Goal: Task Accomplishment & Management: Manage account settings

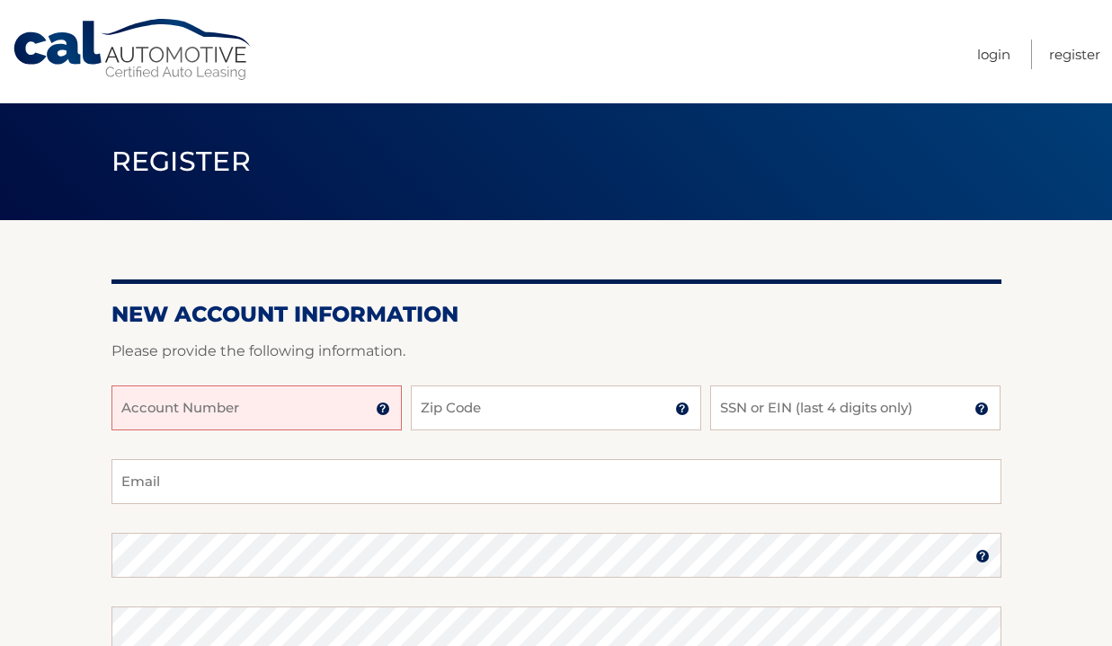
click at [307, 413] on input "Account Number" at bounding box center [256, 408] width 290 height 45
paste input "44455979280"
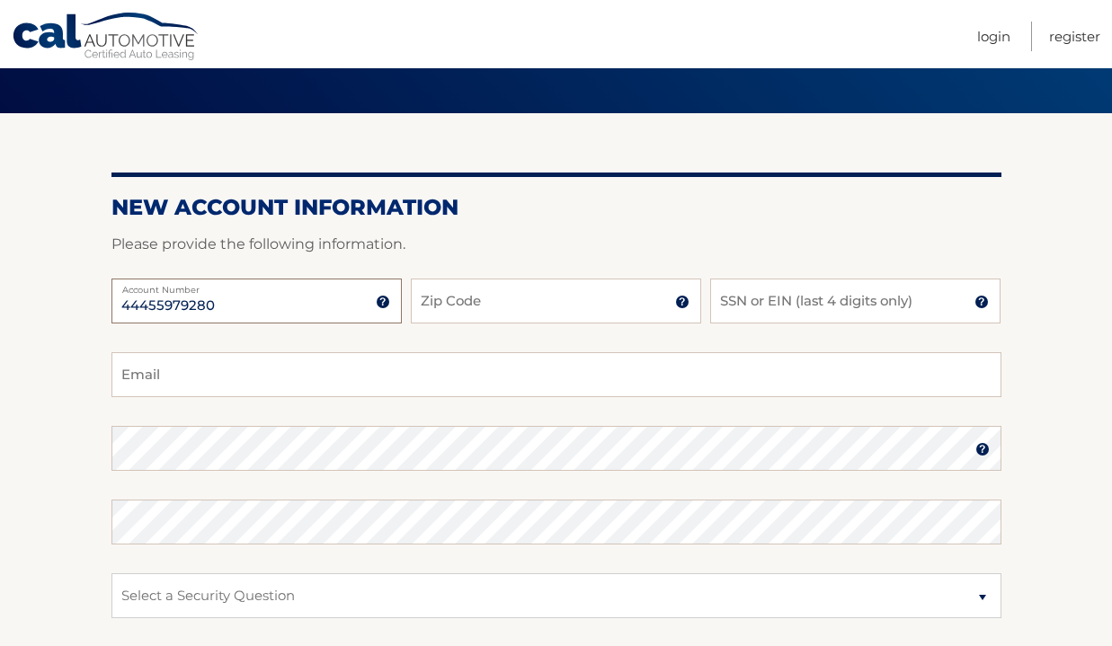
scroll to position [138, 0]
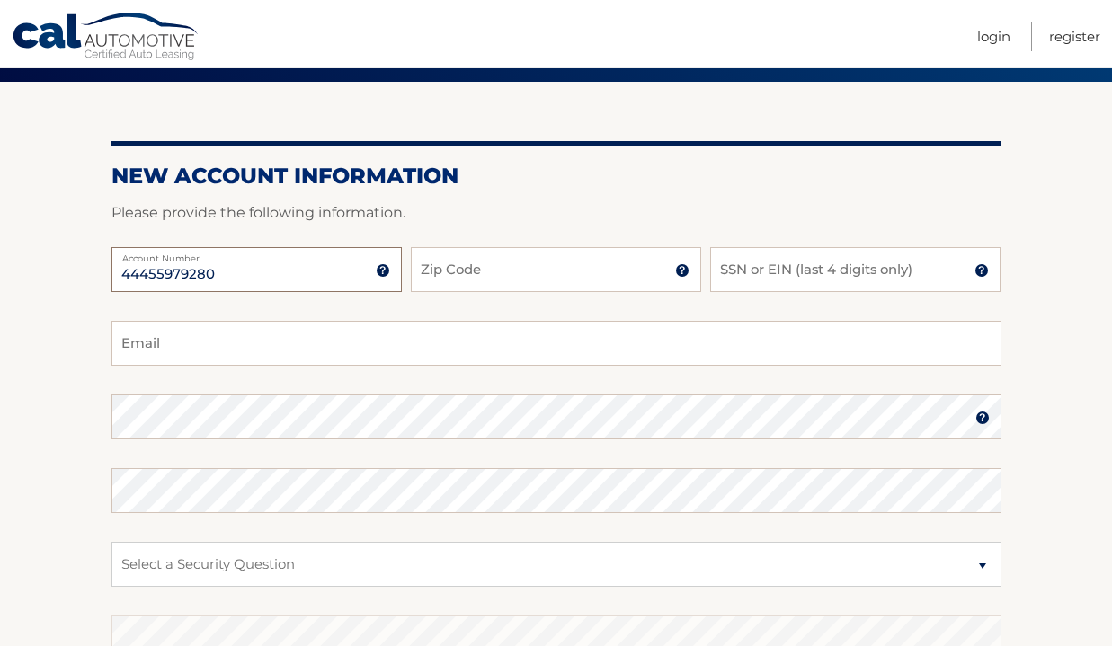
type input "44455979280"
type input "34110"
click at [917, 271] on input "SSN or EIN (last 4 digits only)" at bounding box center [855, 269] width 290 height 45
type input "6024"
type input "[EMAIL_ADDRESS][DOMAIN_NAME]"
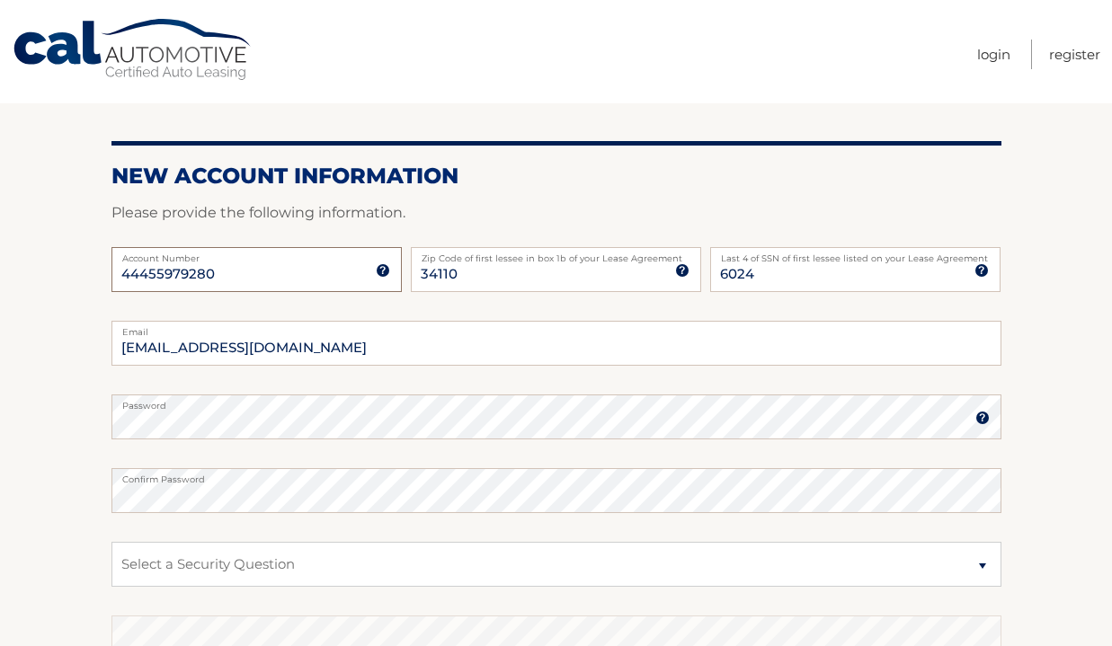
scroll to position [0, 0]
click at [347, 421] on form "New Account Information Please provide the following information. 44455979280 A…" at bounding box center [556, 473] width 890 height 621
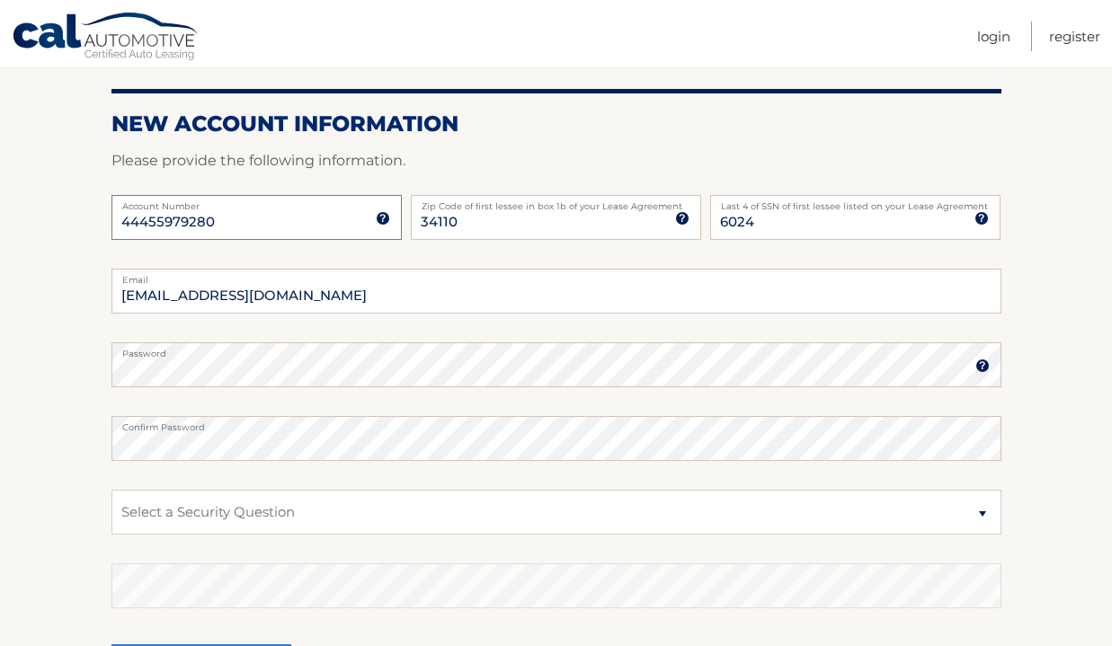
scroll to position [242, 0]
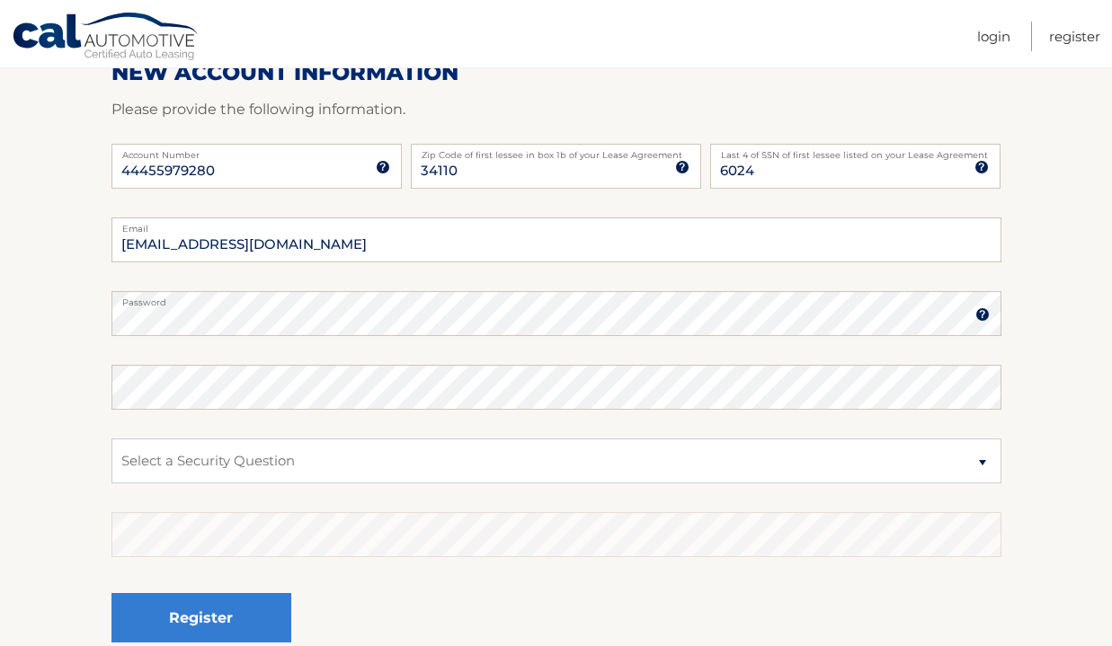
click at [984, 311] on img at bounding box center [982, 314] width 14 height 14
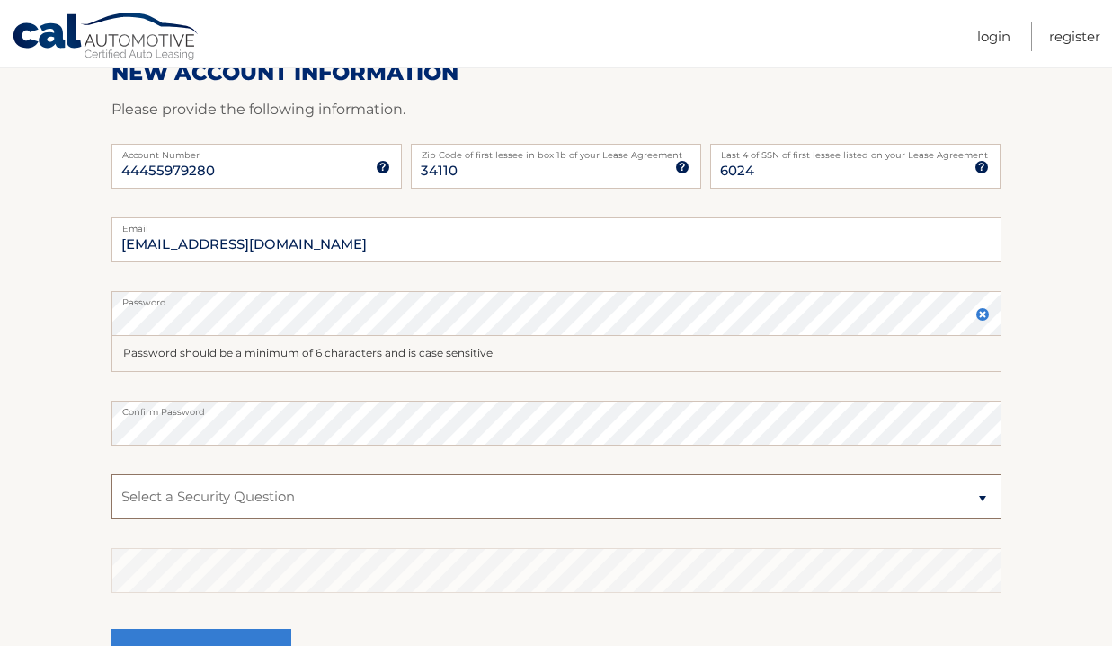
select select "2"
click at [235, 642] on button "Register" at bounding box center [201, 653] width 180 height 49
click at [673, 100] on p "Please provide the following information." at bounding box center [556, 109] width 890 height 25
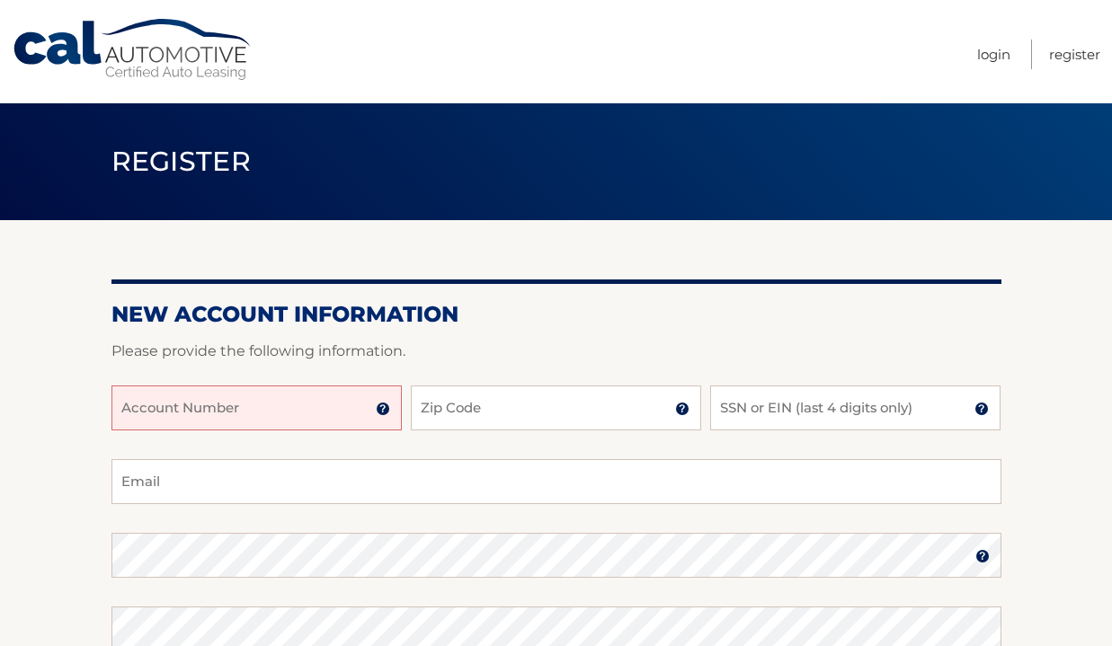
scroll to position [242, 0]
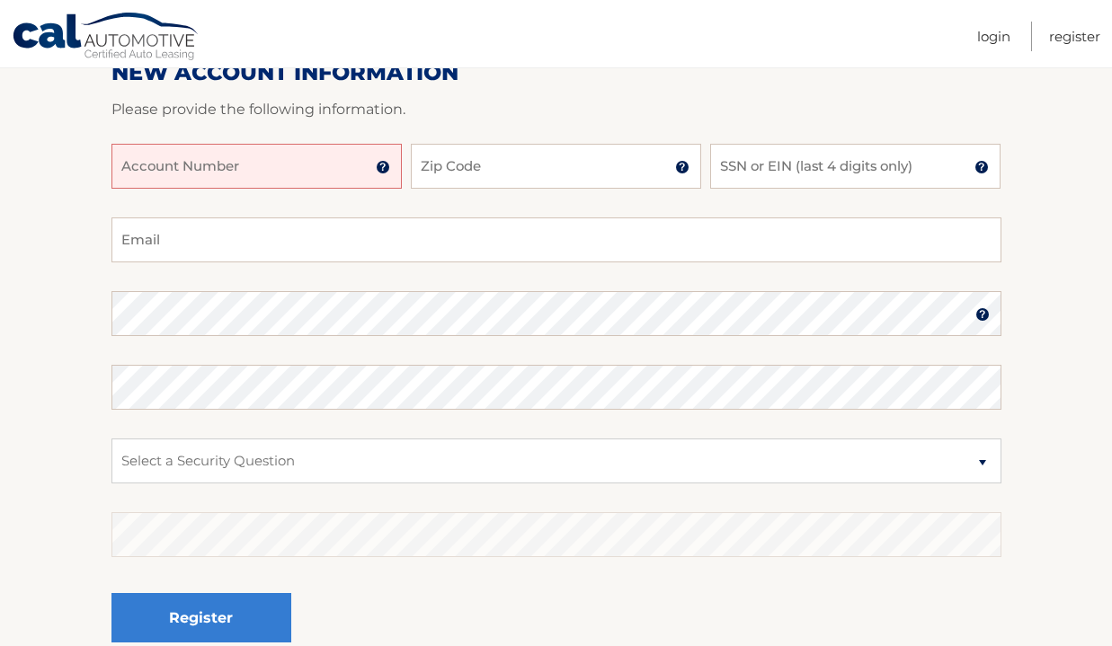
click at [315, 173] on input "Account Number" at bounding box center [256, 166] width 290 height 45
paste input "44455979280"
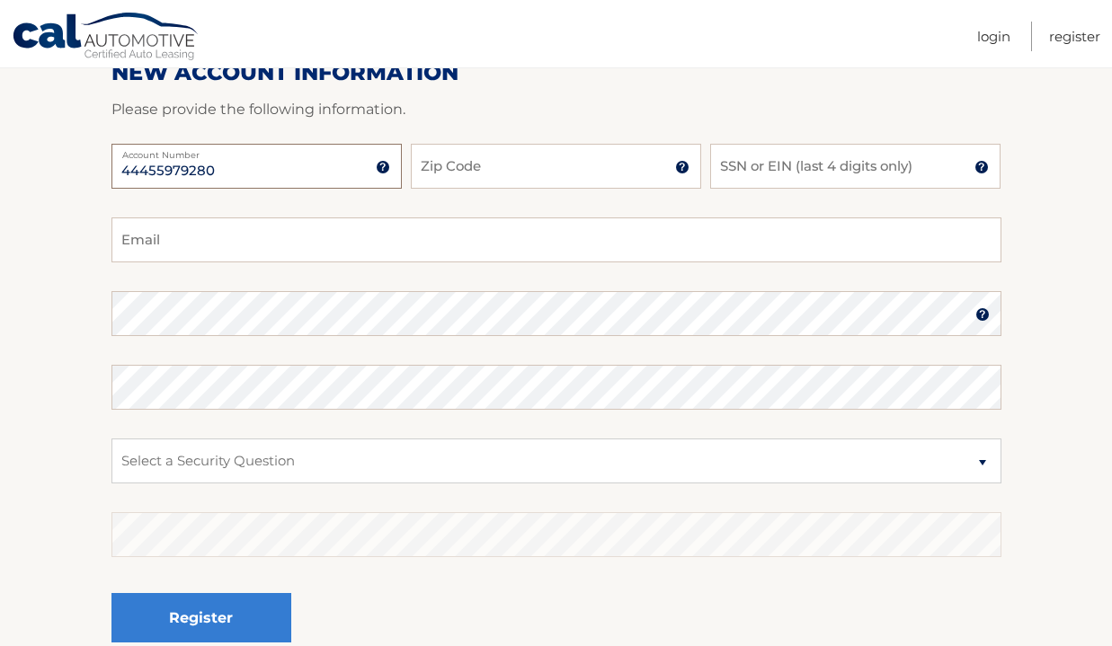
type input "44455979280"
type input "4"
type input "34110"
click at [803, 168] on input "SSN or EIN (last 4 digits only)" at bounding box center [855, 166] width 290 height 45
type input "6024"
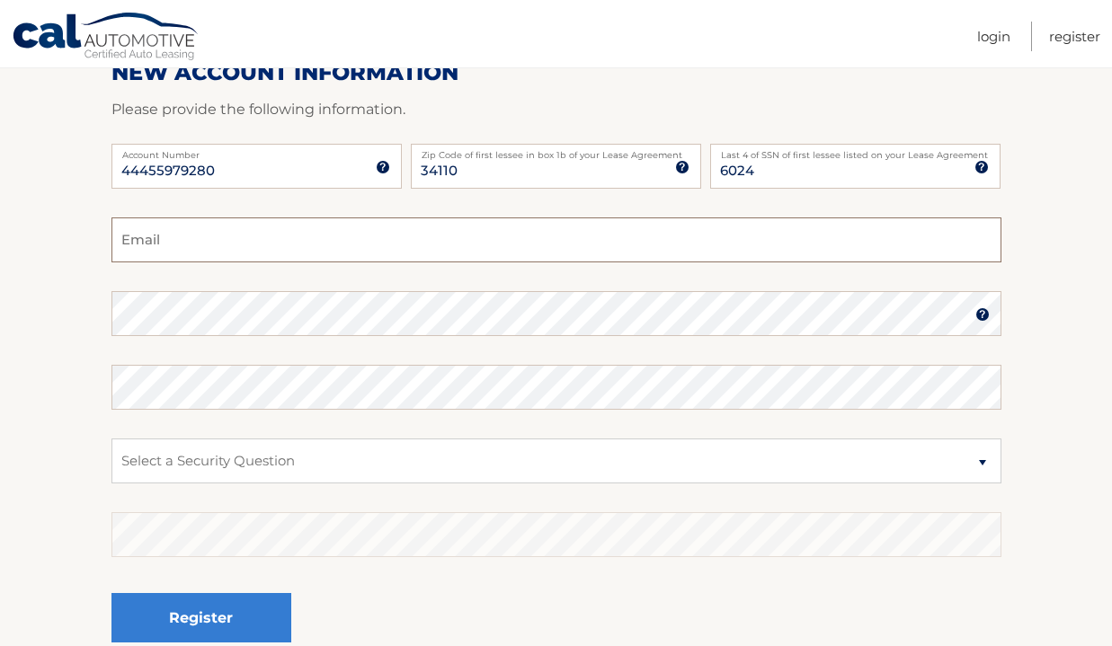
type input "jcspeh@optonline.net"
select select "2"
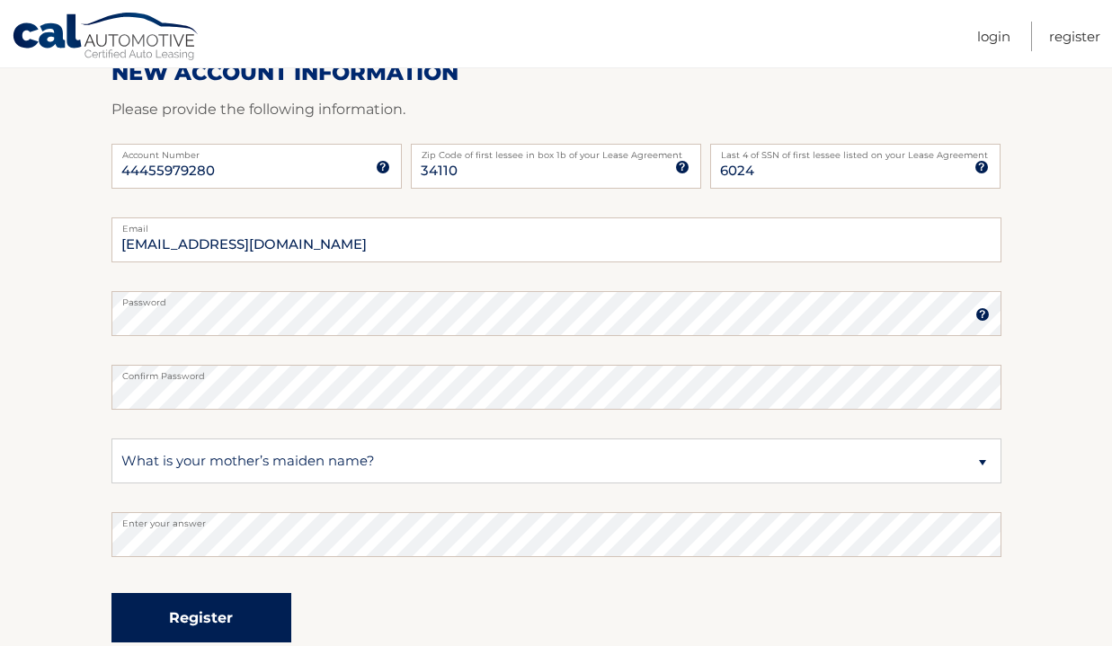
click at [215, 605] on button "Register" at bounding box center [201, 617] width 180 height 49
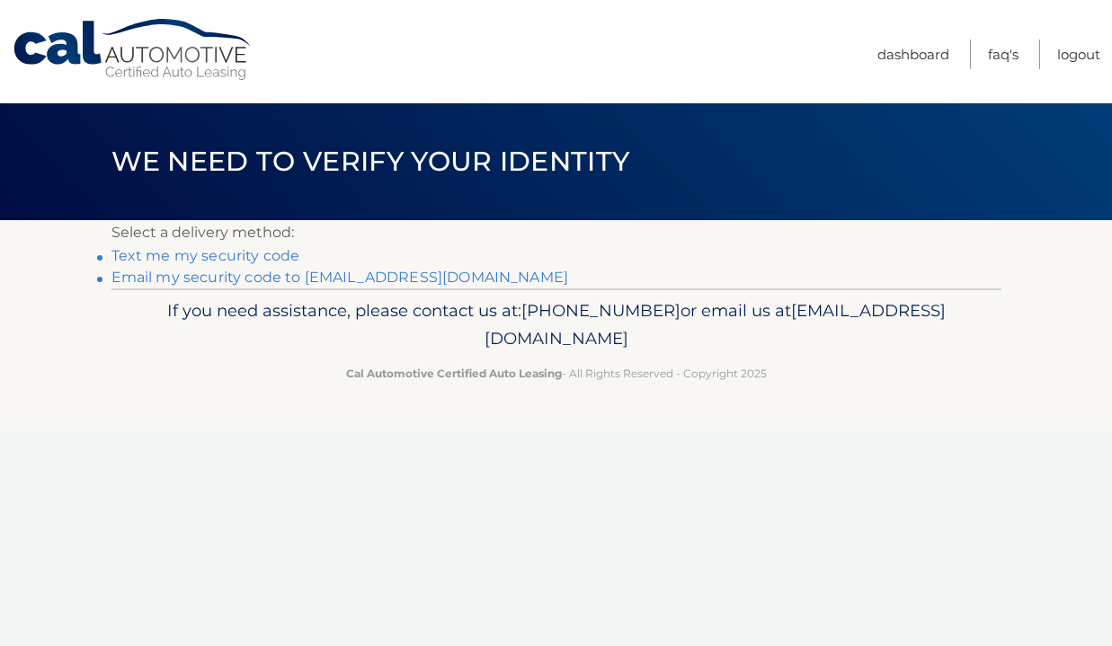
click at [217, 278] on link "Email my security code to j*****@optonline.net" at bounding box center [339, 277] width 457 height 17
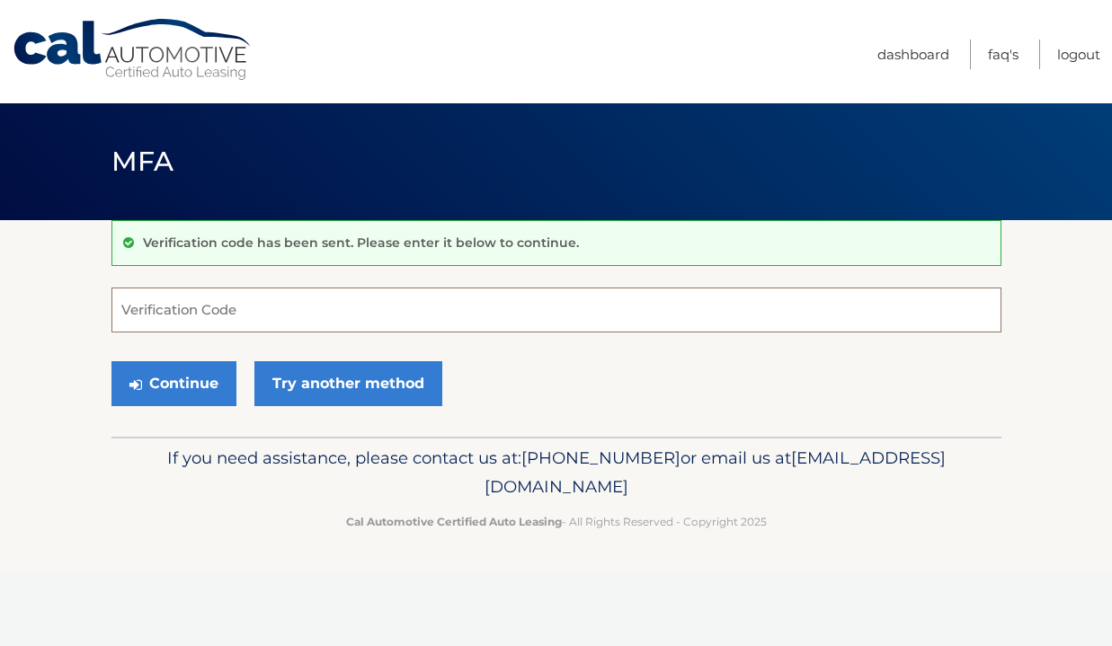
click at [261, 312] on input "Verification Code" at bounding box center [556, 310] width 890 height 45
click at [253, 307] on input "Verification Code" at bounding box center [556, 310] width 890 height 45
paste input "149521"
type input "149521"
click at [185, 381] on button "Continue" at bounding box center [173, 383] width 125 height 45
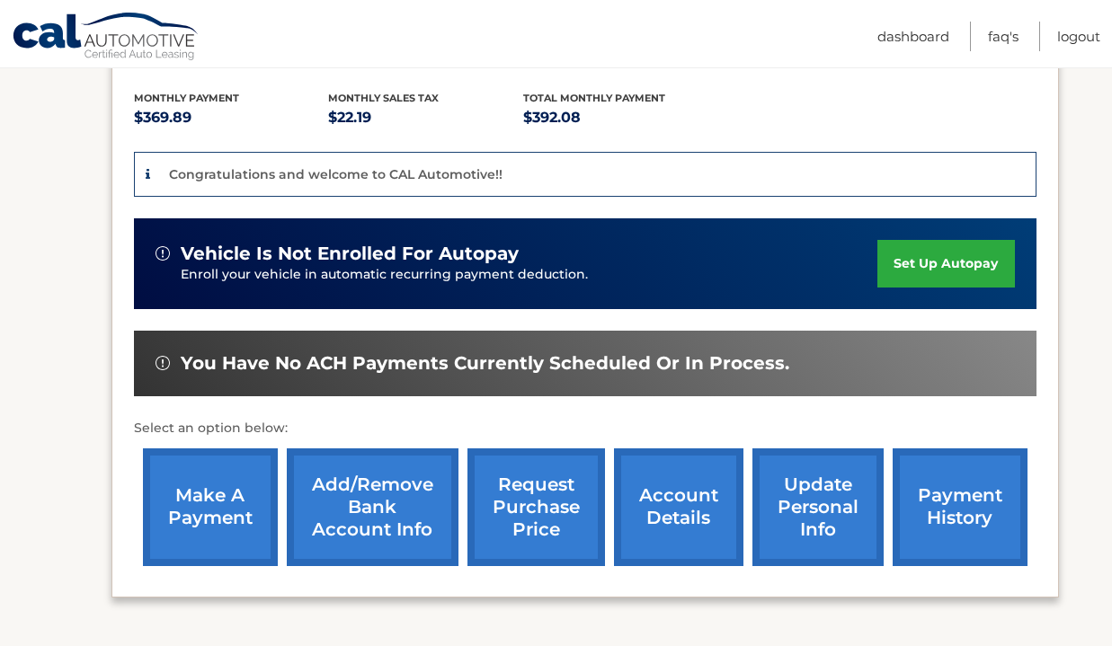
scroll to position [371, 0]
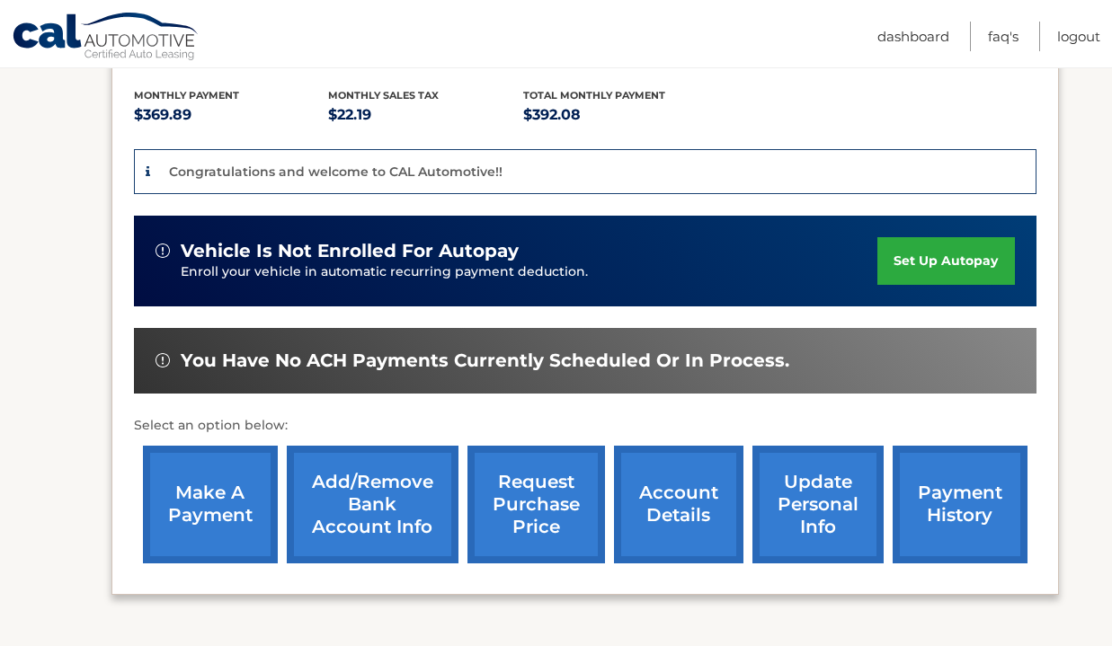
click at [930, 254] on link "set up autopay" at bounding box center [945, 261] width 137 height 48
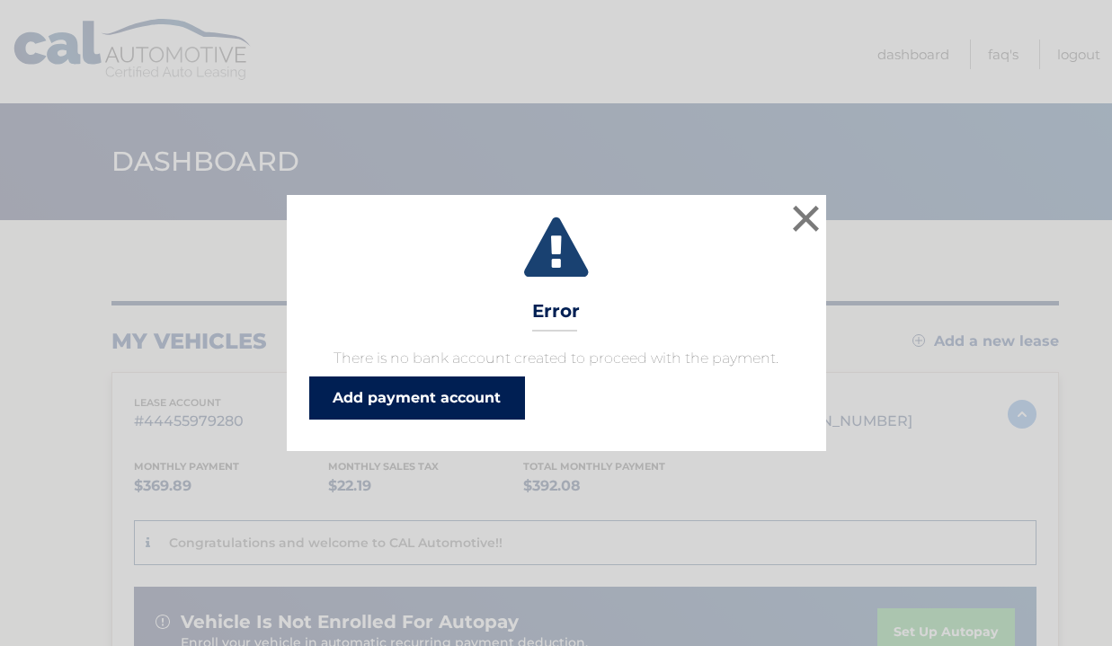
click at [416, 395] on link "Add payment account" at bounding box center [417, 398] width 216 height 43
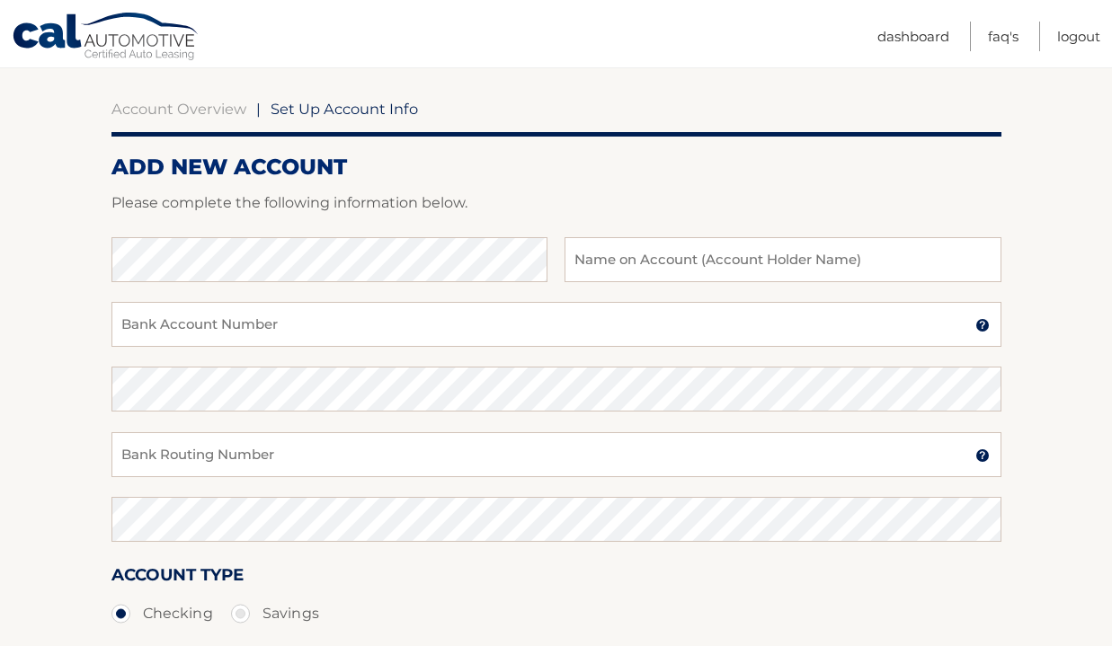
scroll to position [155, 0]
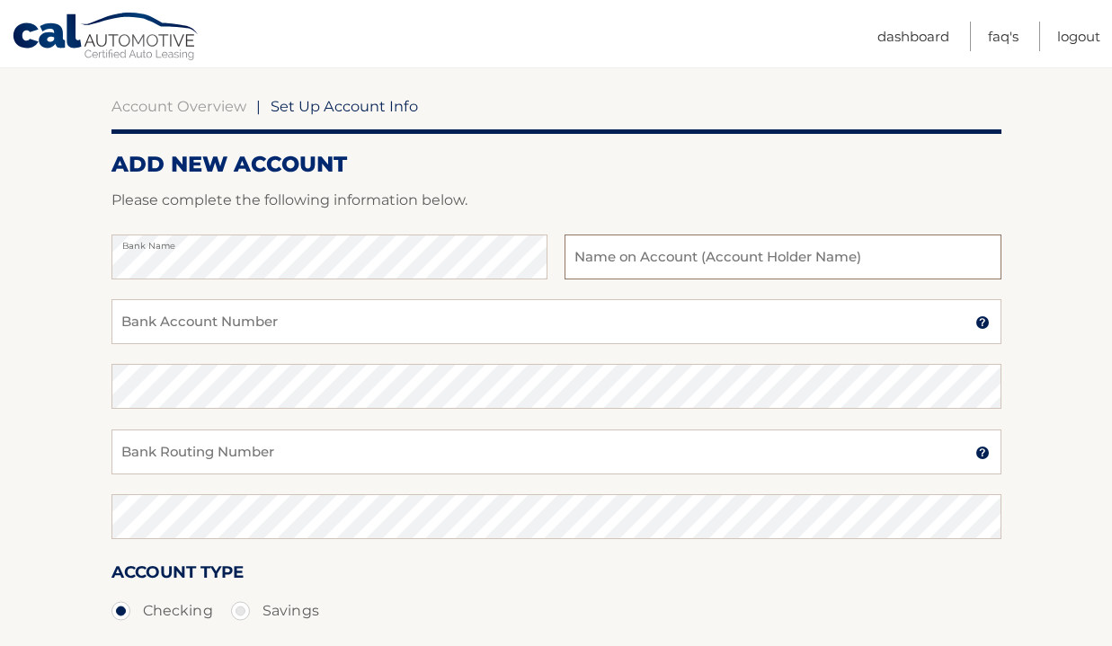
click at [734, 253] on input "text" at bounding box center [782, 257] width 436 height 45
type input "Joan Speh"
click at [411, 333] on input "Bank Account Number" at bounding box center [556, 321] width 890 height 45
click at [306, 315] on input "Bank Account Number" at bounding box center [556, 321] width 890 height 45
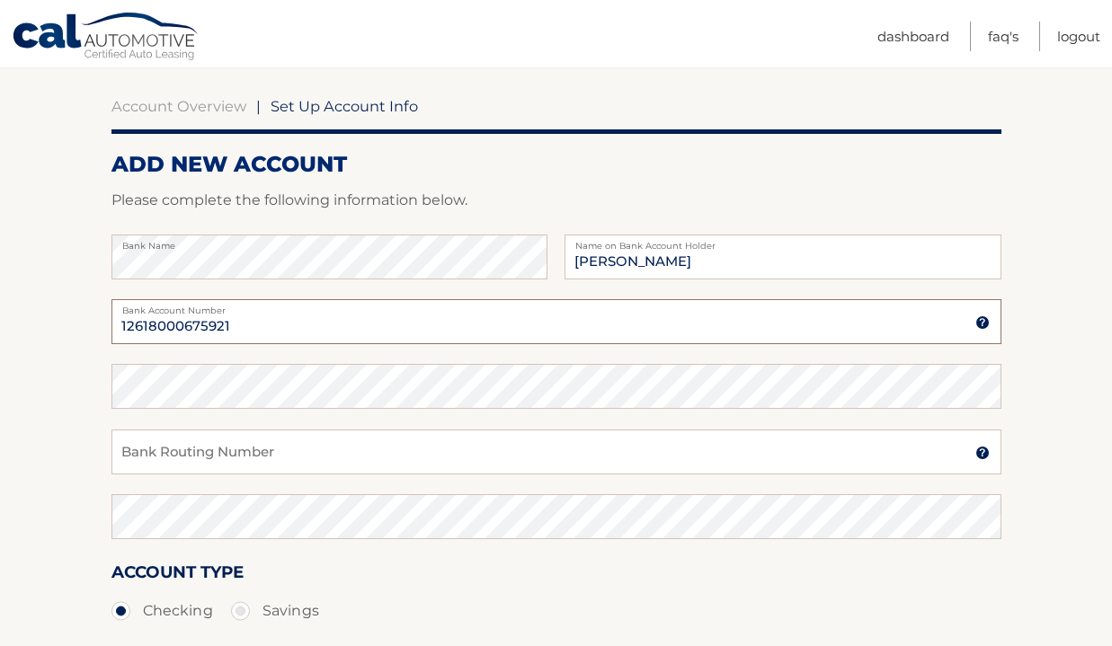
click at [187, 324] on input "12618000675921" at bounding box center [556, 321] width 890 height 45
type input "12618000675921"
click at [342, 457] on input "Bank Routing Number" at bounding box center [556, 452] width 890 height 45
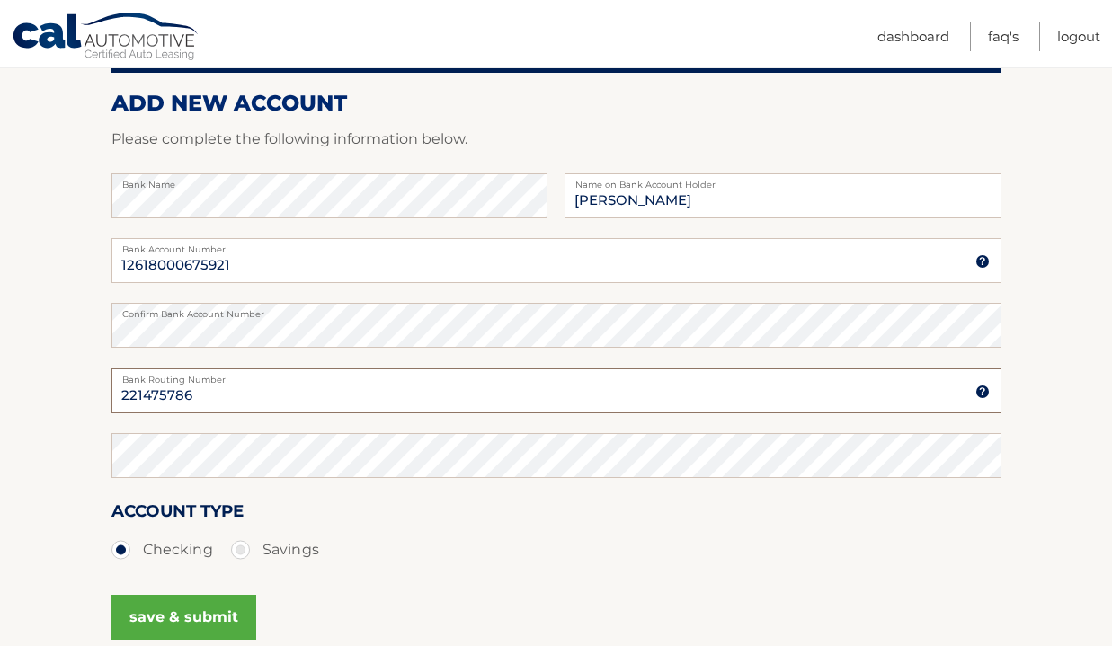
scroll to position [224, 0]
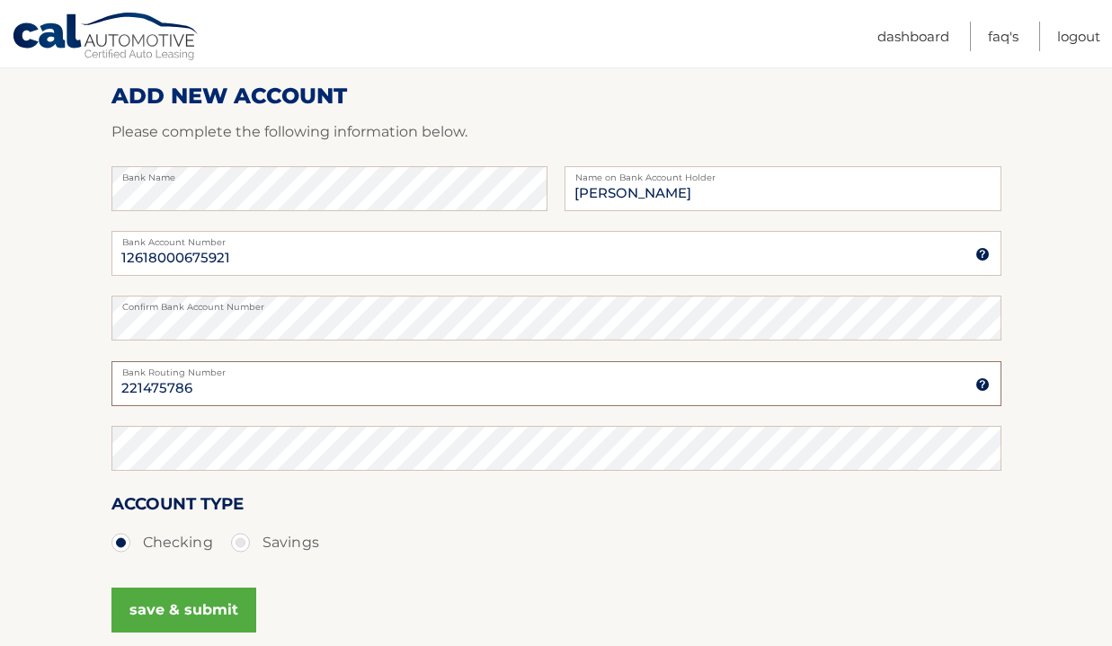
type input "221475786"
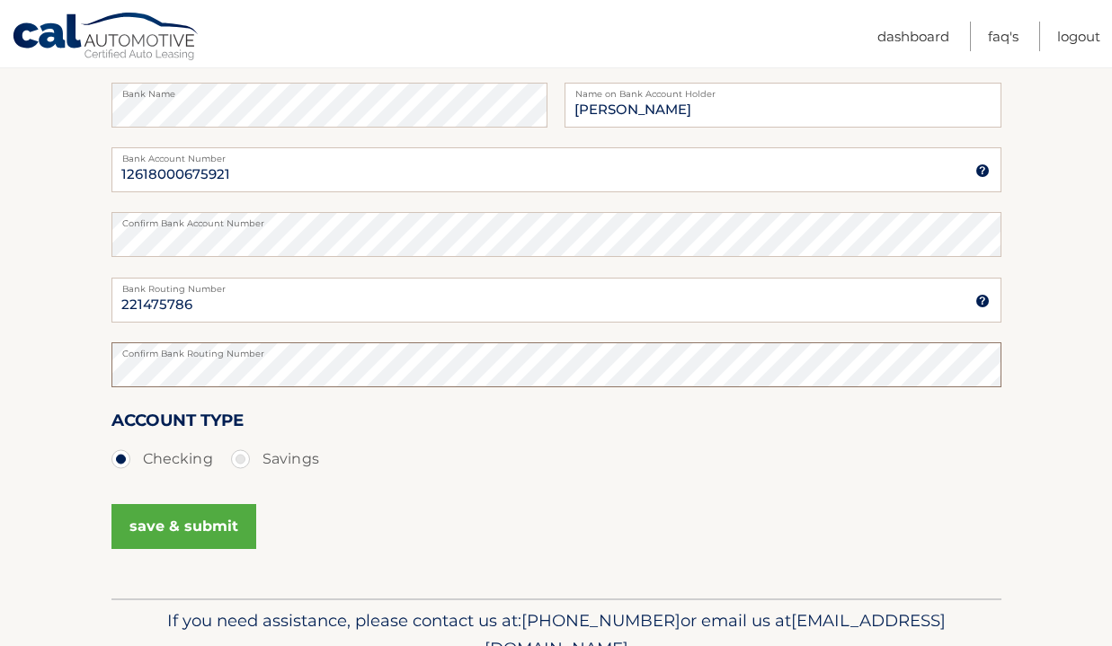
scroll to position [336, 0]
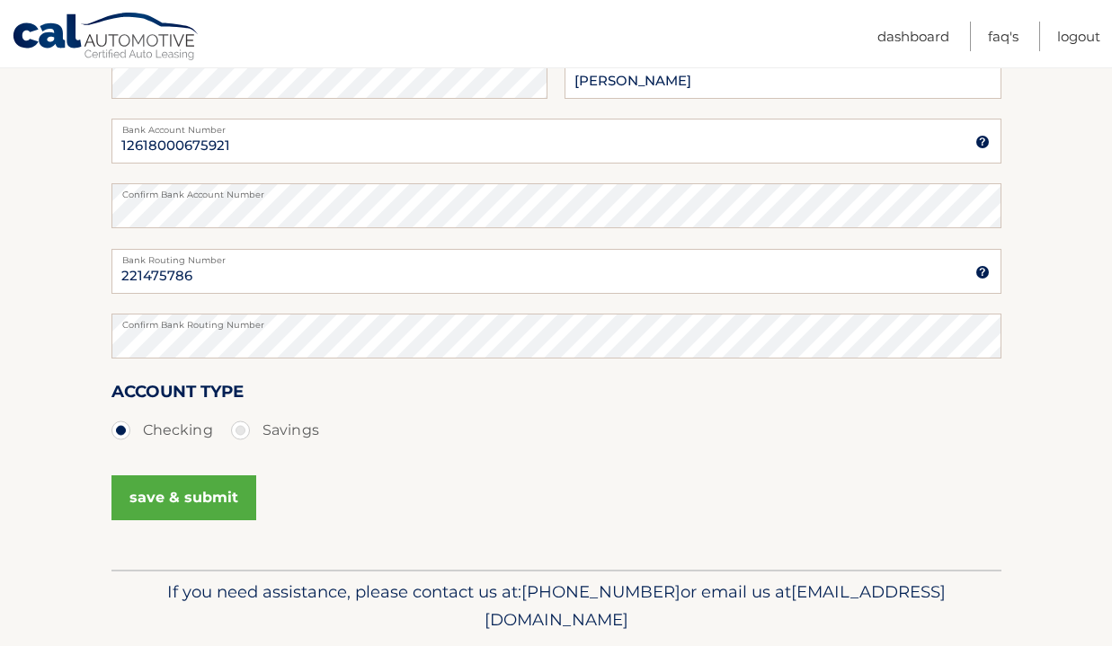
click at [191, 500] on button "save & submit" at bounding box center [183, 497] width 145 height 45
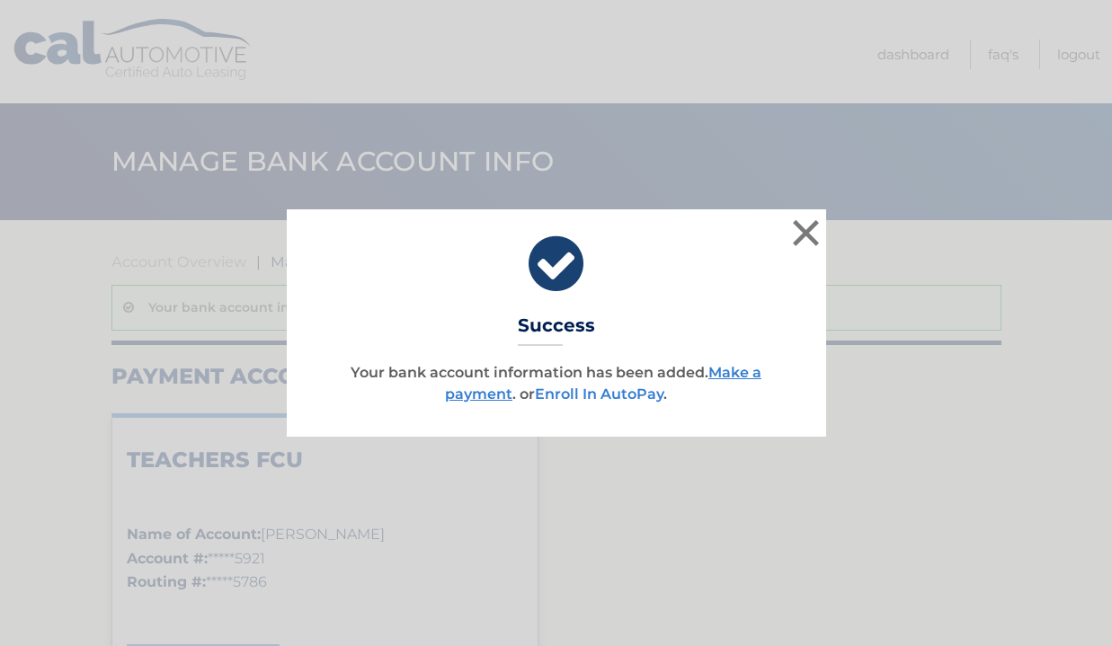
click at [625, 394] on link "Enroll In AutoPay" at bounding box center [599, 394] width 129 height 17
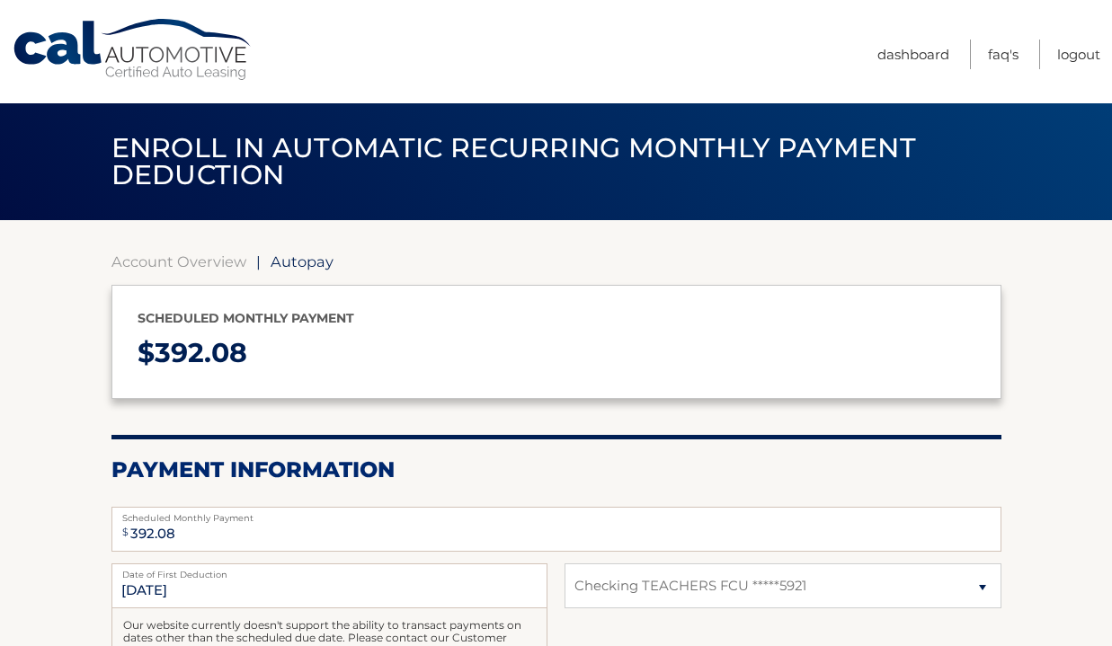
select select "MmVkY2U0NGEtM2FlZS00MWFhLWI3ZmEtYzUzMGViYzA1NDdm"
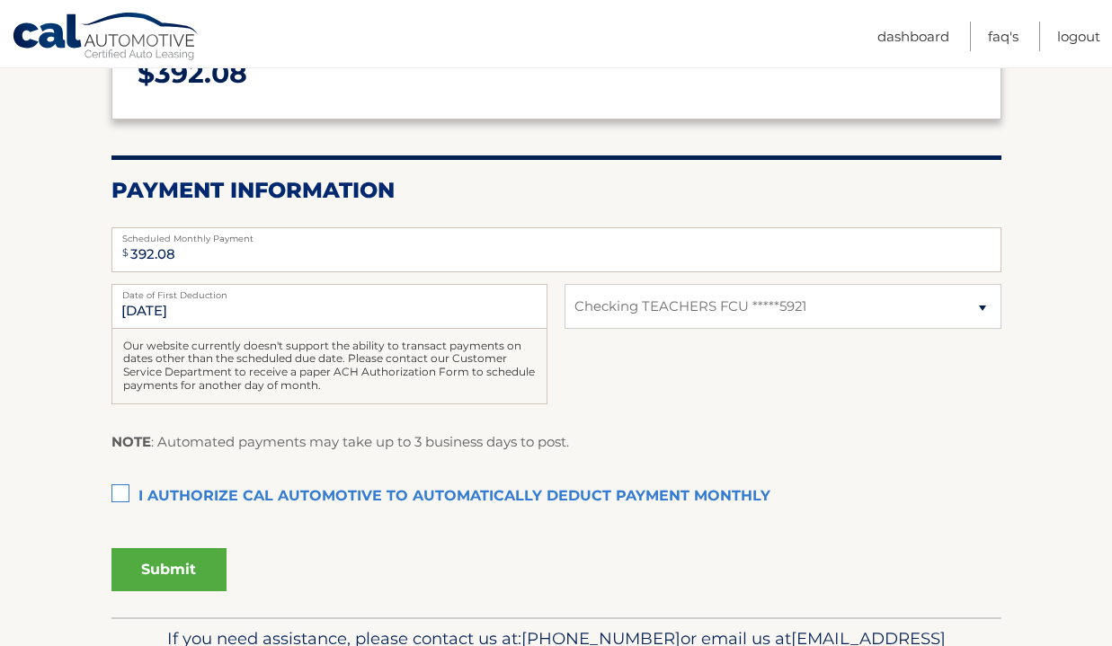
scroll to position [282, 0]
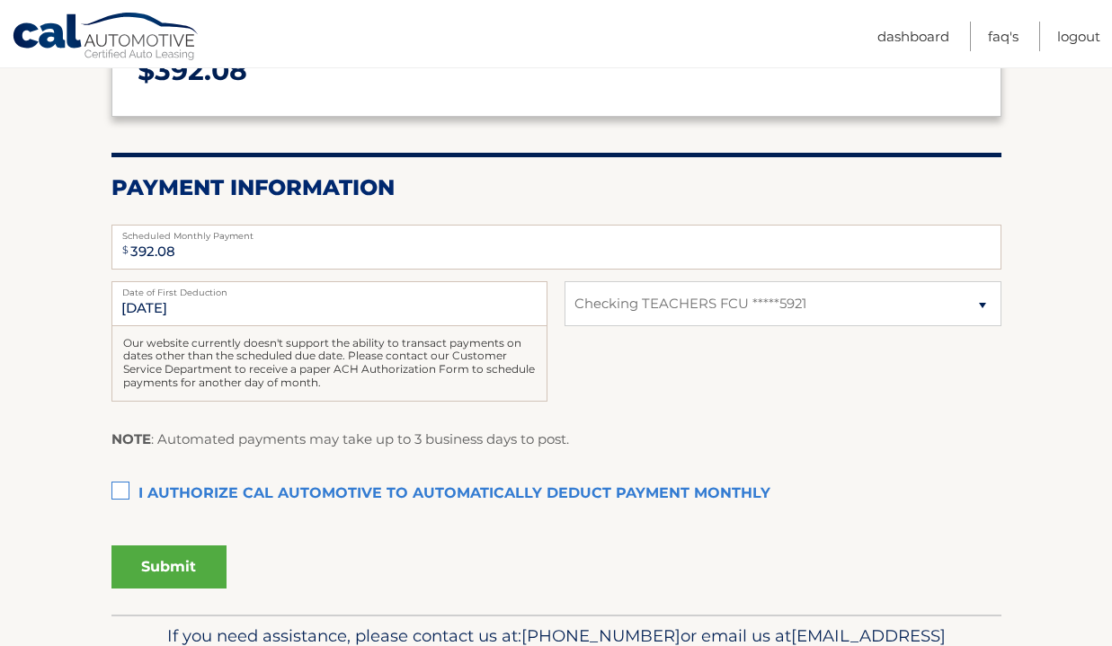
click at [121, 483] on label "I authorize cal automotive to automatically deduct payment monthly This checkbo…" at bounding box center [556, 494] width 890 height 36
click at [0, 0] on input "I authorize cal automotive to automatically deduct payment monthly This checkbo…" at bounding box center [0, 0] width 0 height 0
click at [180, 556] on button "Submit" at bounding box center [168, 567] width 115 height 43
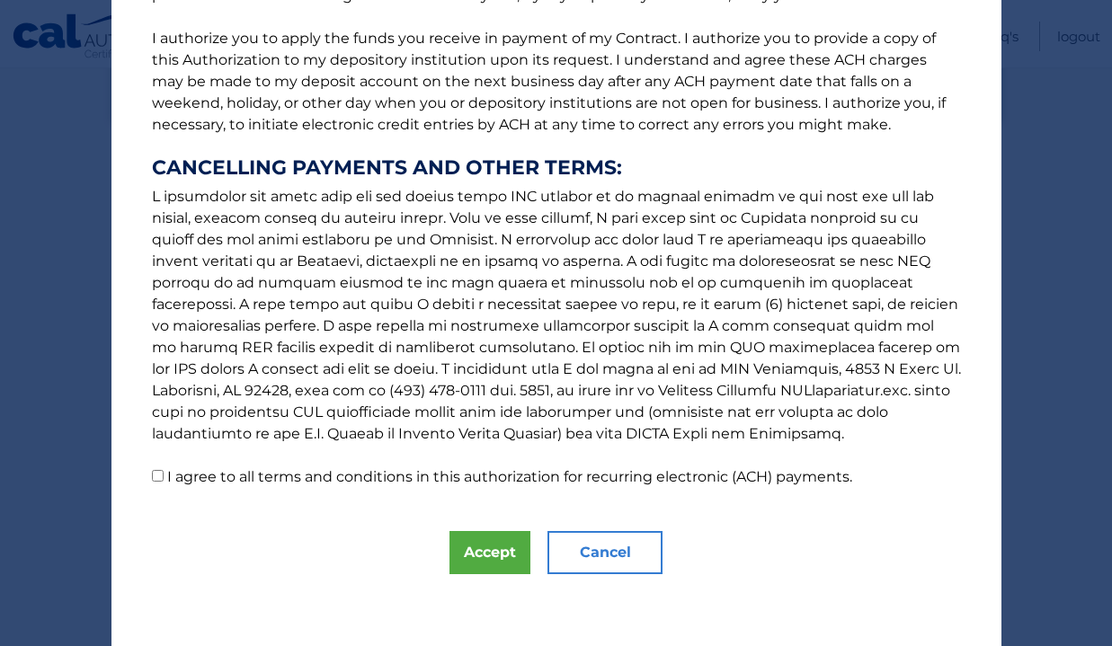
scroll to position [225, 0]
click at [479, 553] on button "Accept" at bounding box center [489, 552] width 81 height 43
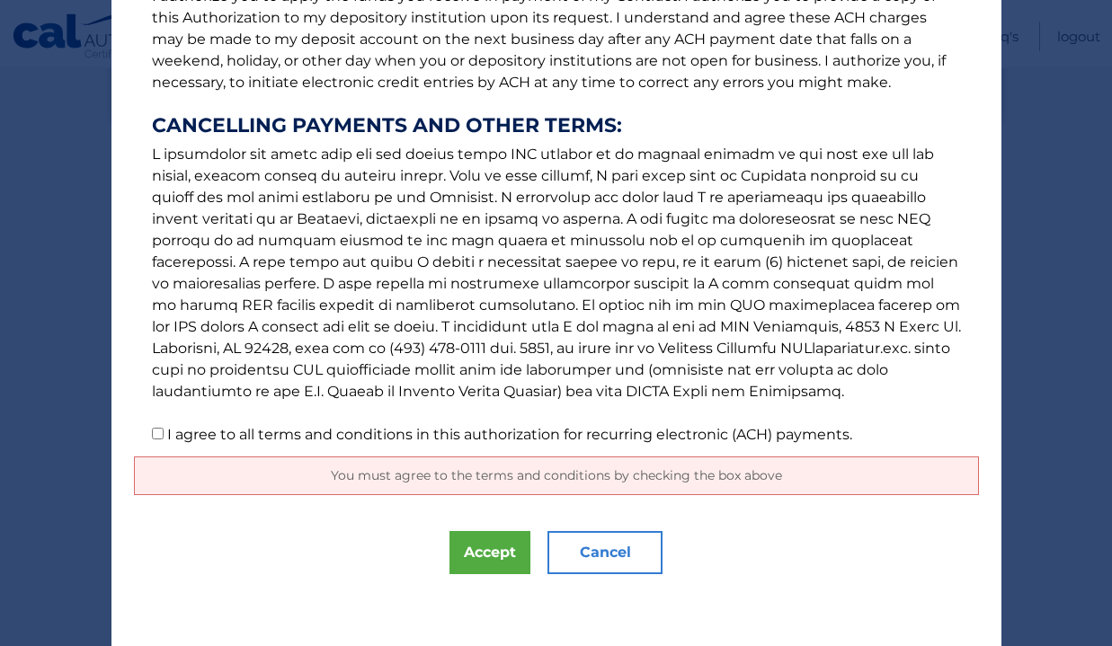
scroll to position [267, 0]
click at [156, 433] on input "I agree to all terms and conditions in this authorization for recurring electro…" at bounding box center [158, 434] width 12 height 12
checkbox input "true"
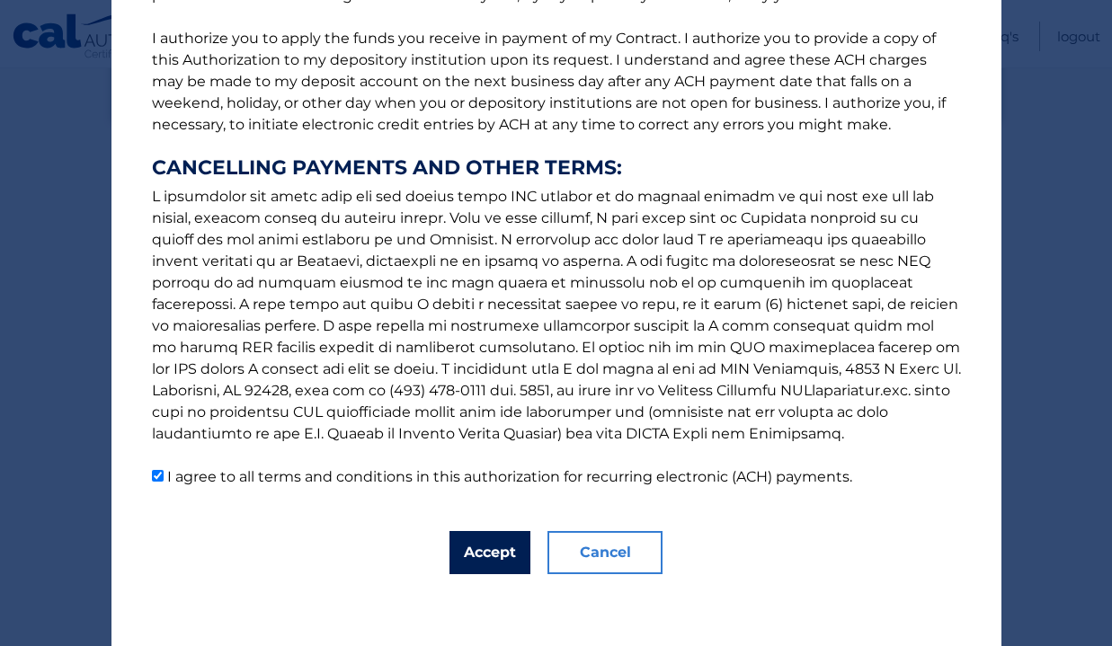
click at [492, 549] on button "Accept" at bounding box center [489, 552] width 81 height 43
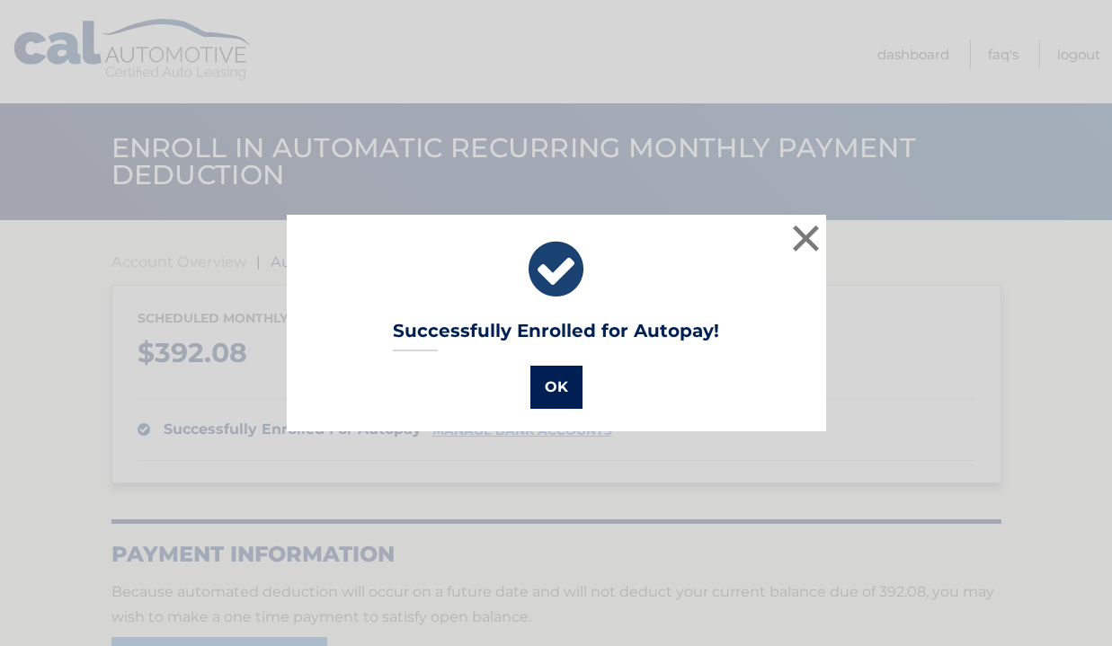
click at [558, 386] on button "OK" at bounding box center [556, 387] width 52 height 43
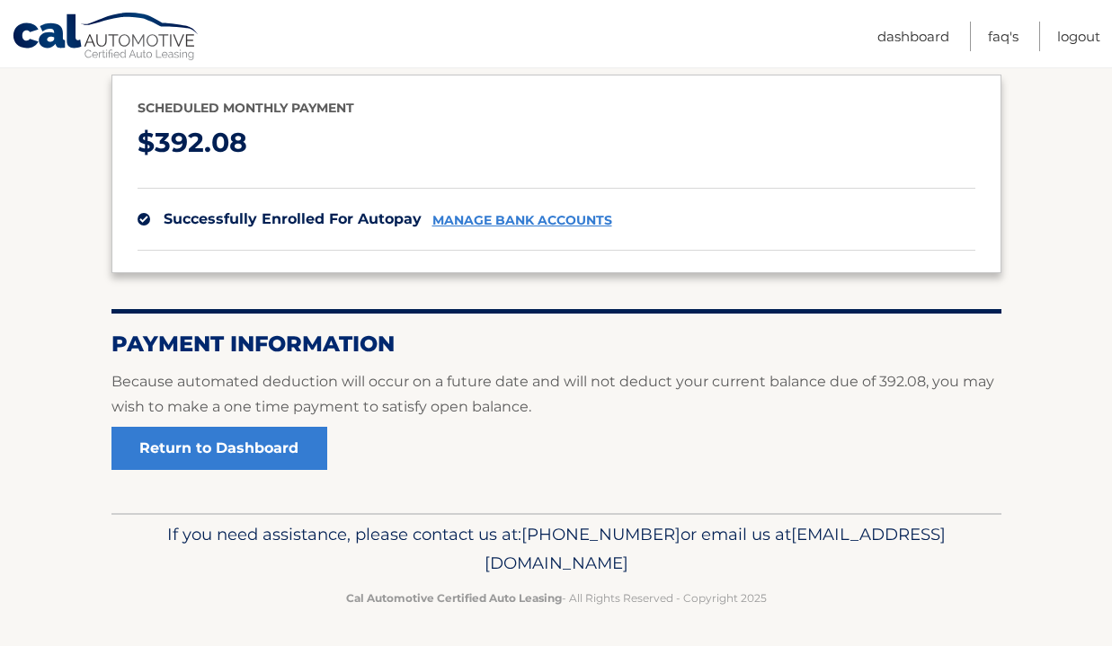
scroll to position [209, 0]
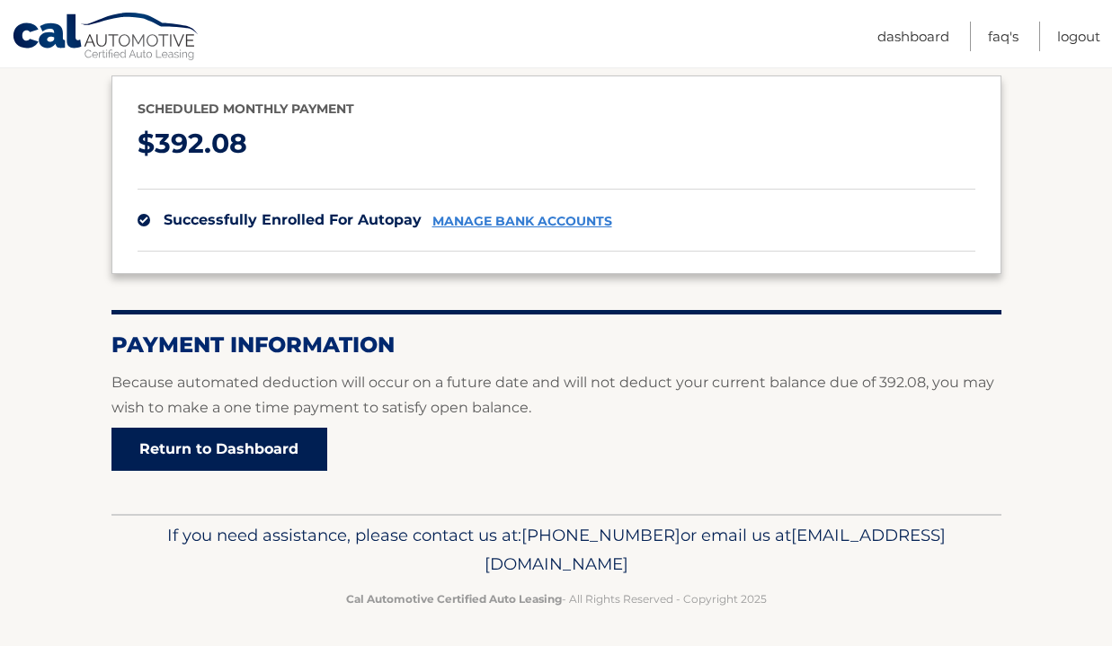
click at [252, 440] on link "Return to Dashboard" at bounding box center [219, 449] width 216 height 43
